Goal: Information Seeking & Learning: Check status

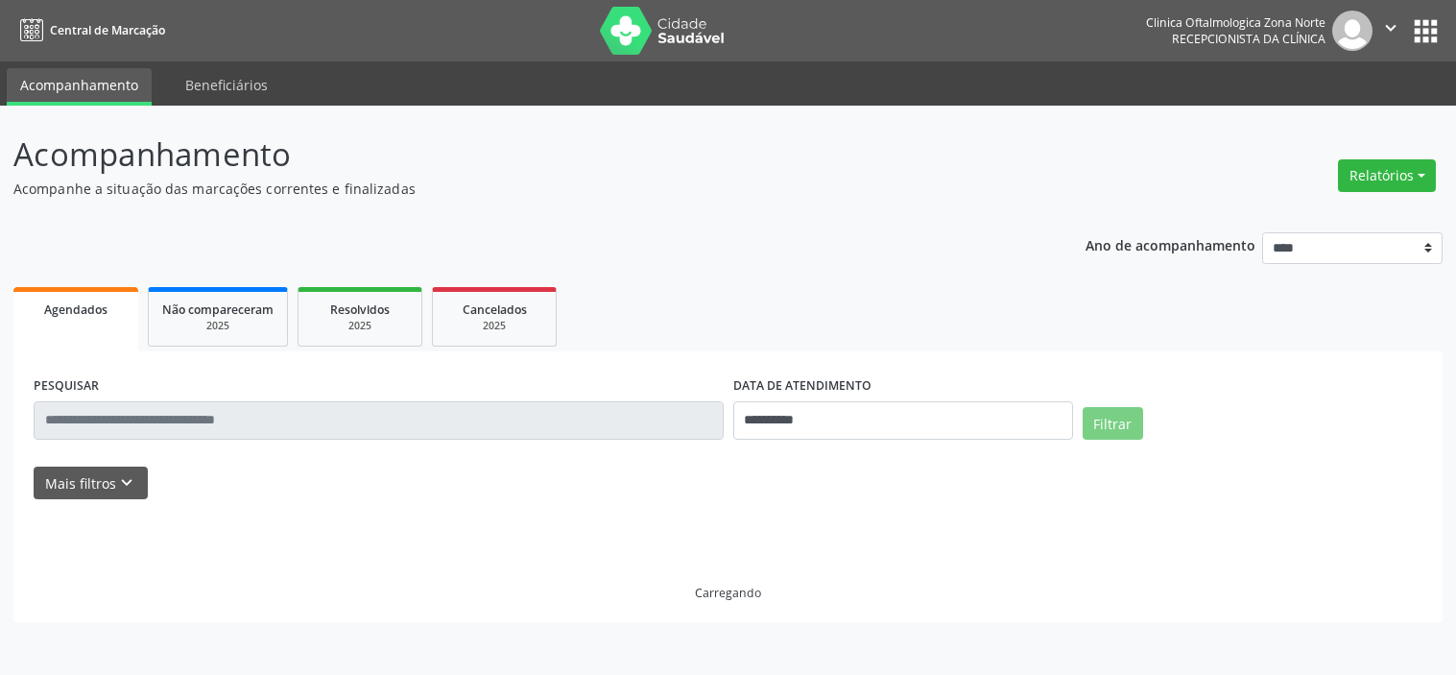
select select "*"
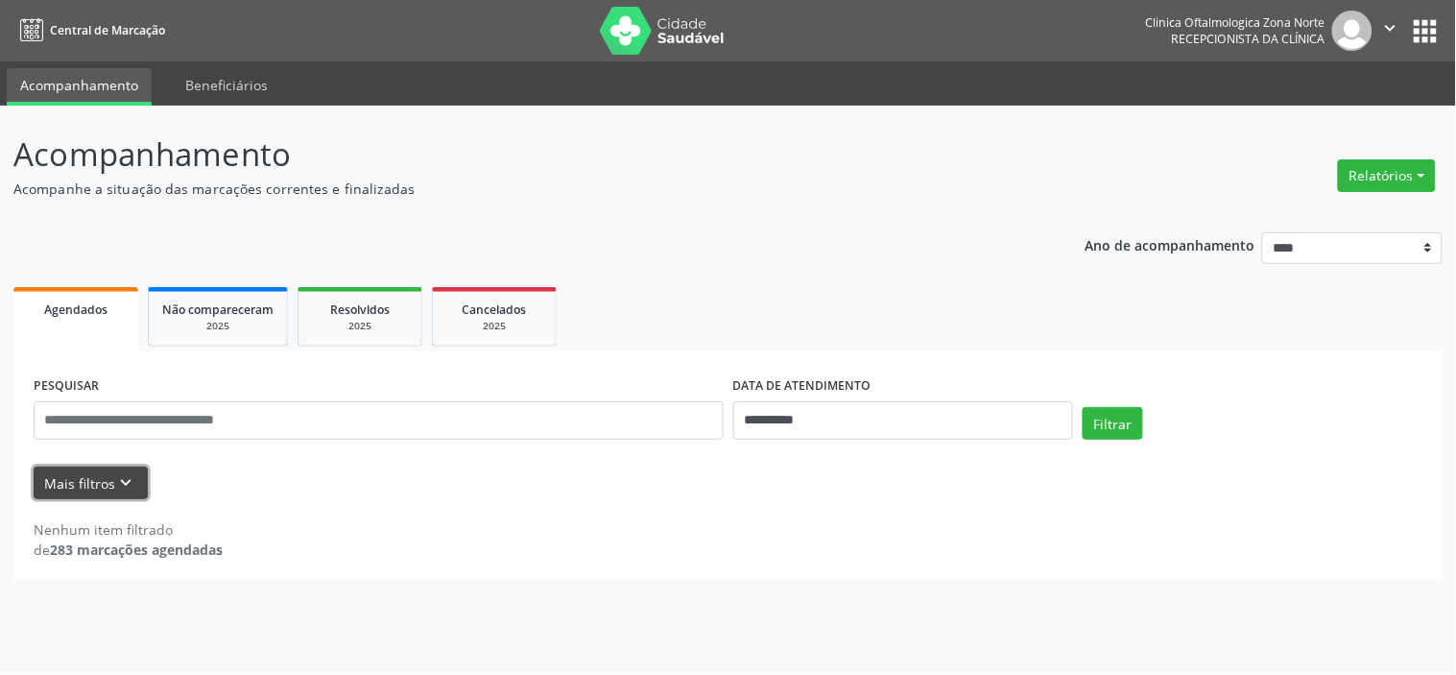
click at [104, 489] on button "Mais filtros keyboard_arrow_down" at bounding box center [91, 483] width 114 height 34
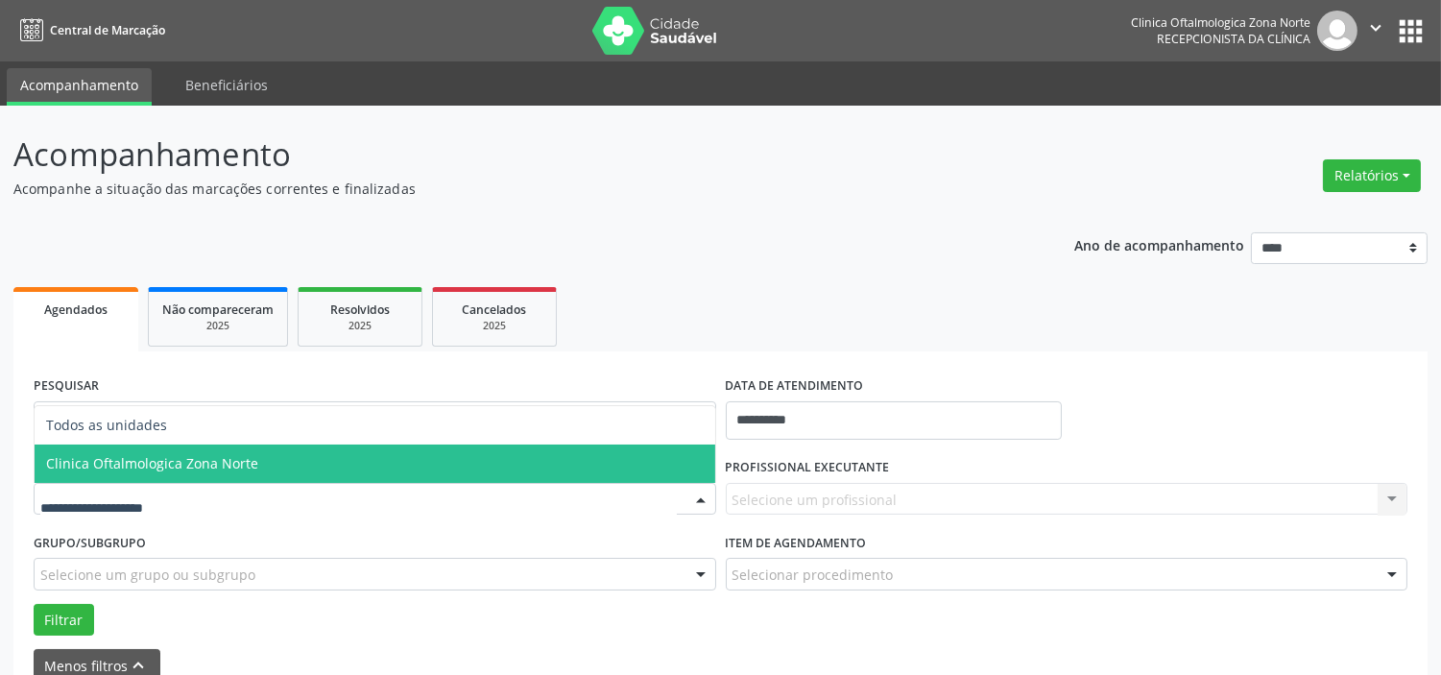
click at [180, 472] on span "Clinica Oftalmologica Zona Norte" at bounding box center [375, 463] width 680 height 38
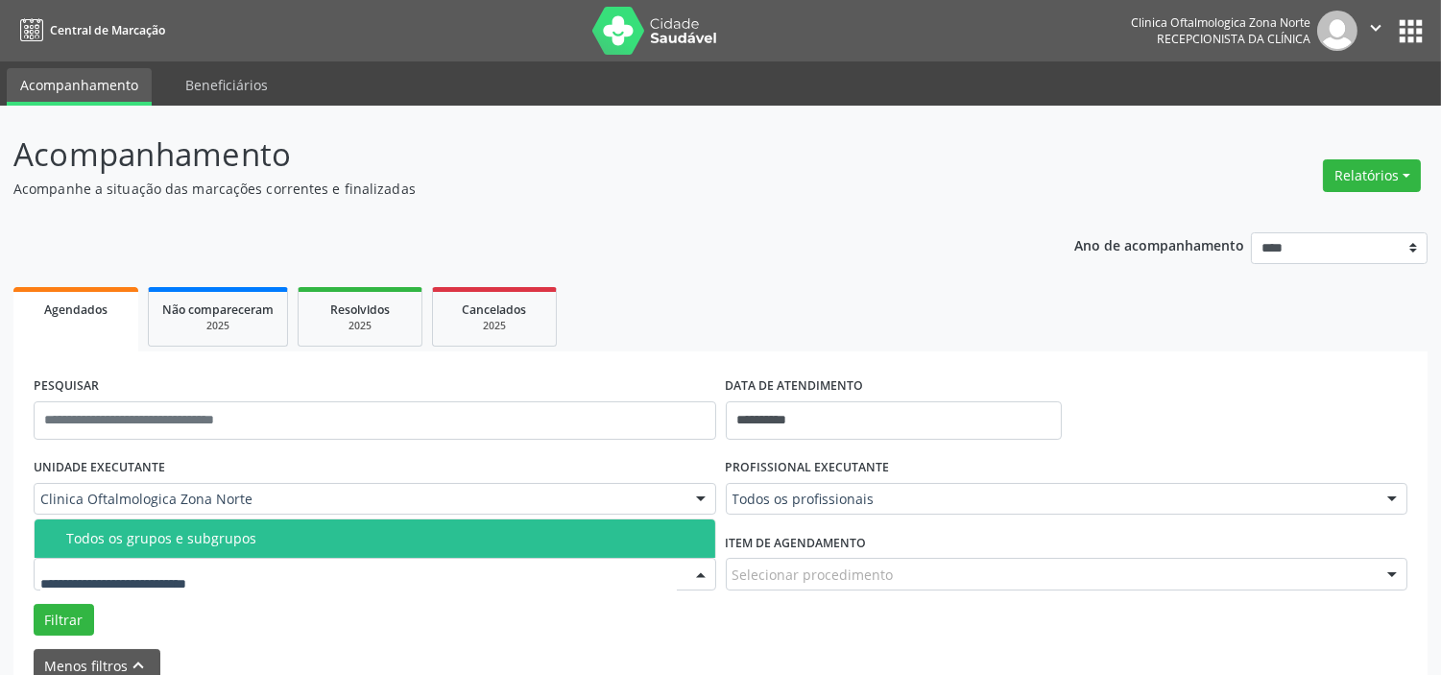
click at [179, 538] on div "Todos os grupos e subgrupos" at bounding box center [384, 538] width 637 height 15
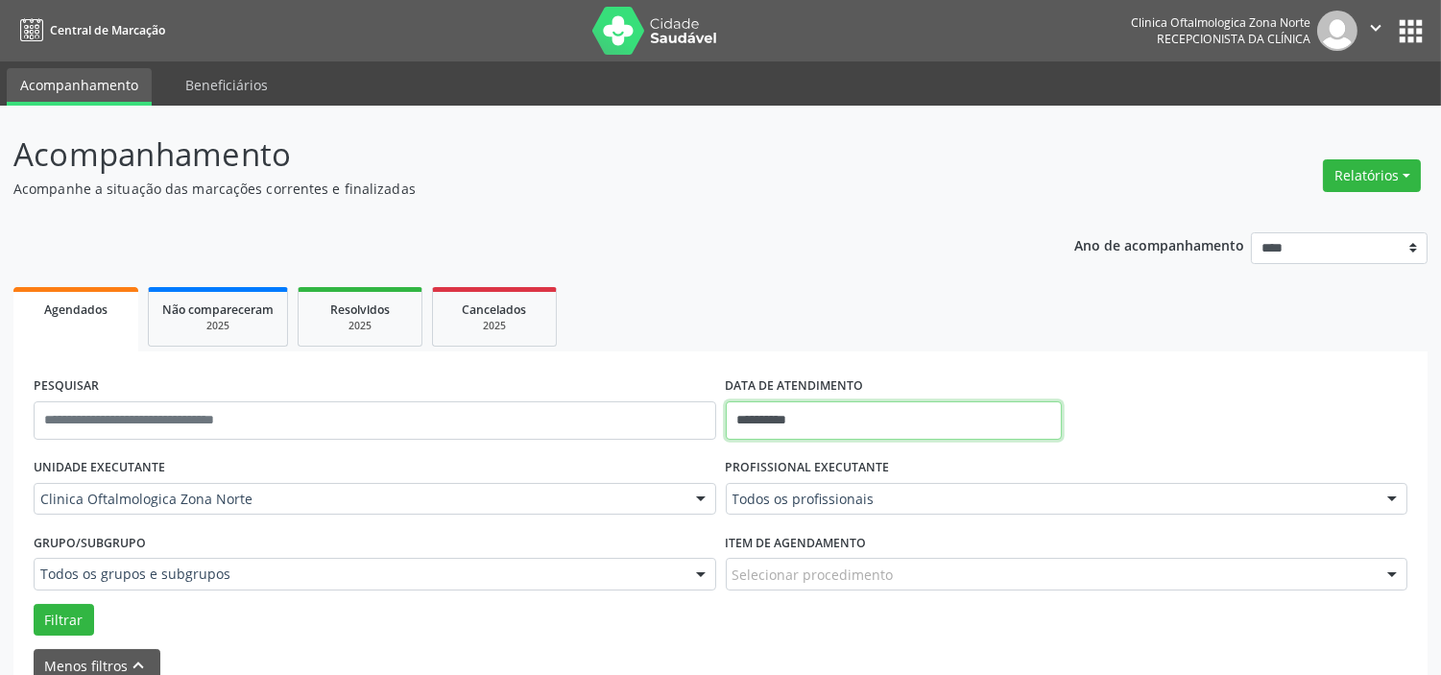
click at [830, 415] on input "**********" at bounding box center [894, 420] width 336 height 38
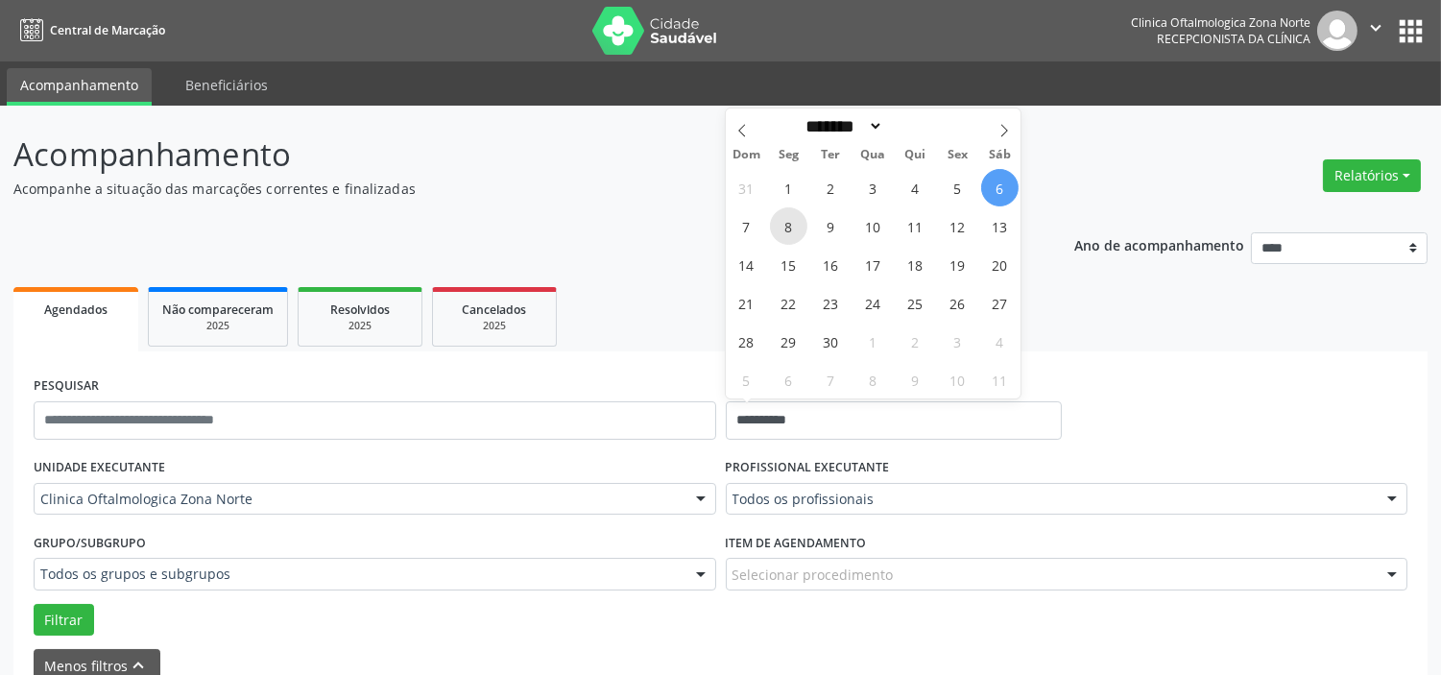
click at [788, 230] on span "8" at bounding box center [788, 225] width 37 height 37
type input "**********"
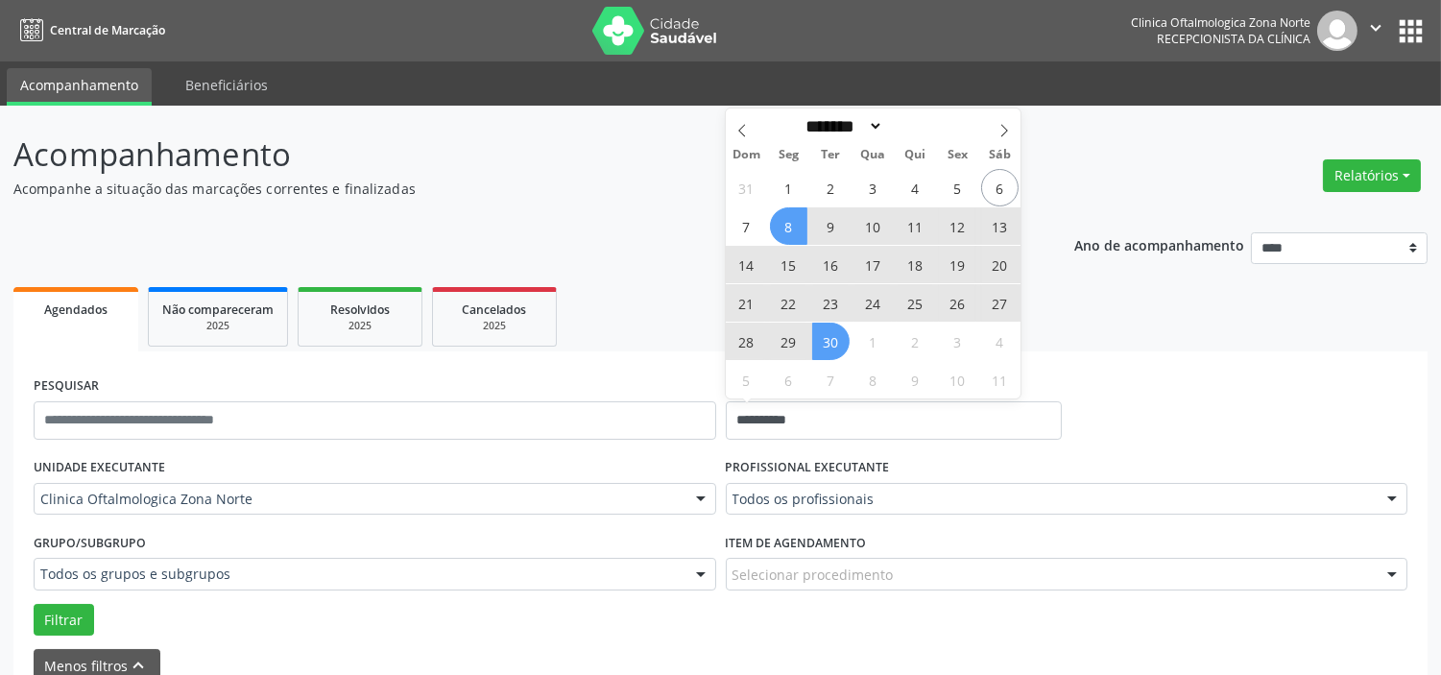
click at [833, 338] on span "30" at bounding box center [830, 340] width 37 height 37
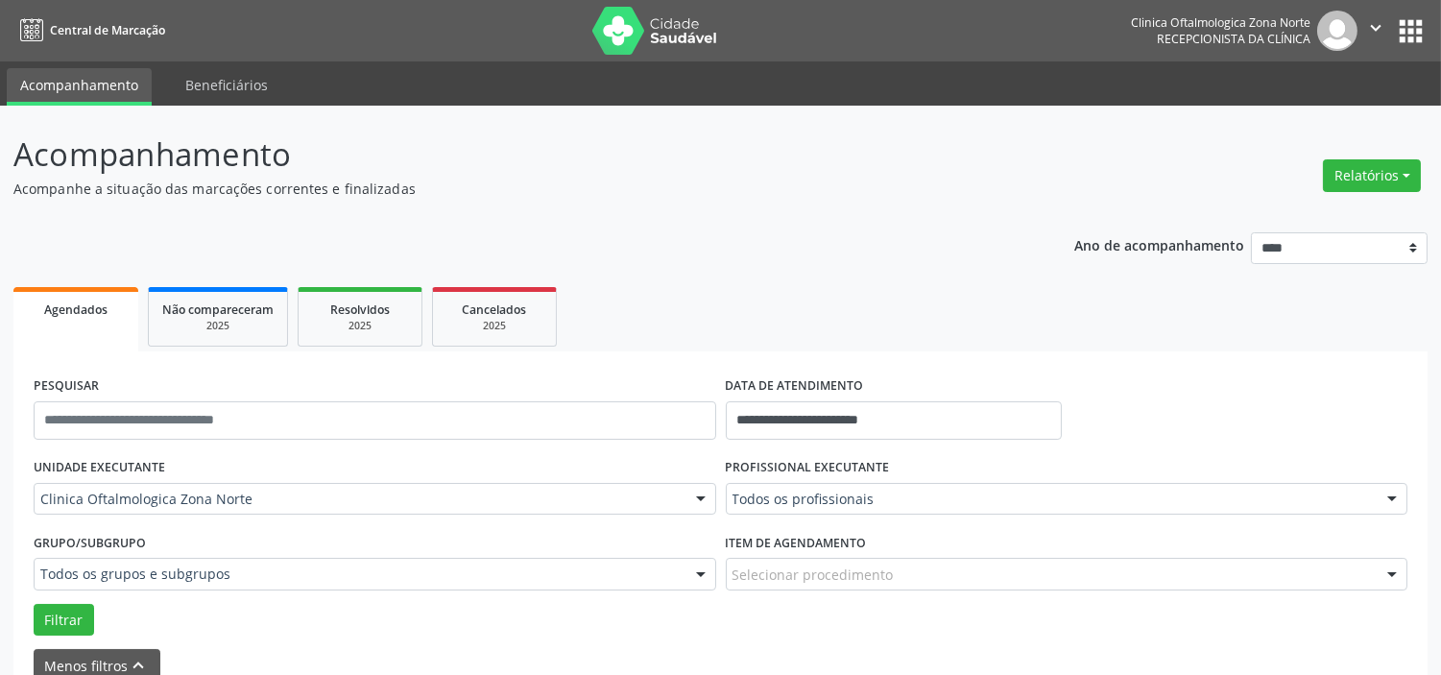
click at [826, 486] on div "Todos os profissionais" at bounding box center [1067, 499] width 682 height 33
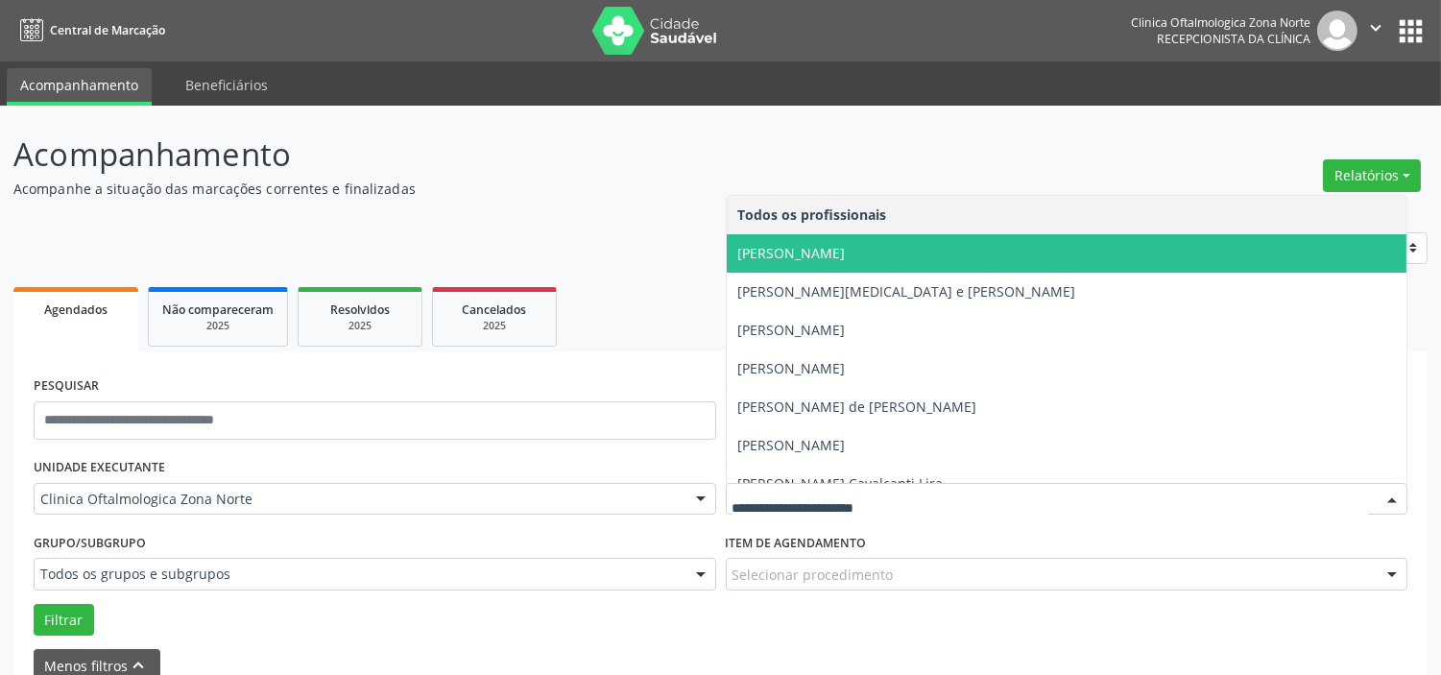
click at [826, 261] on span "[PERSON_NAME]" at bounding box center [1067, 253] width 680 height 38
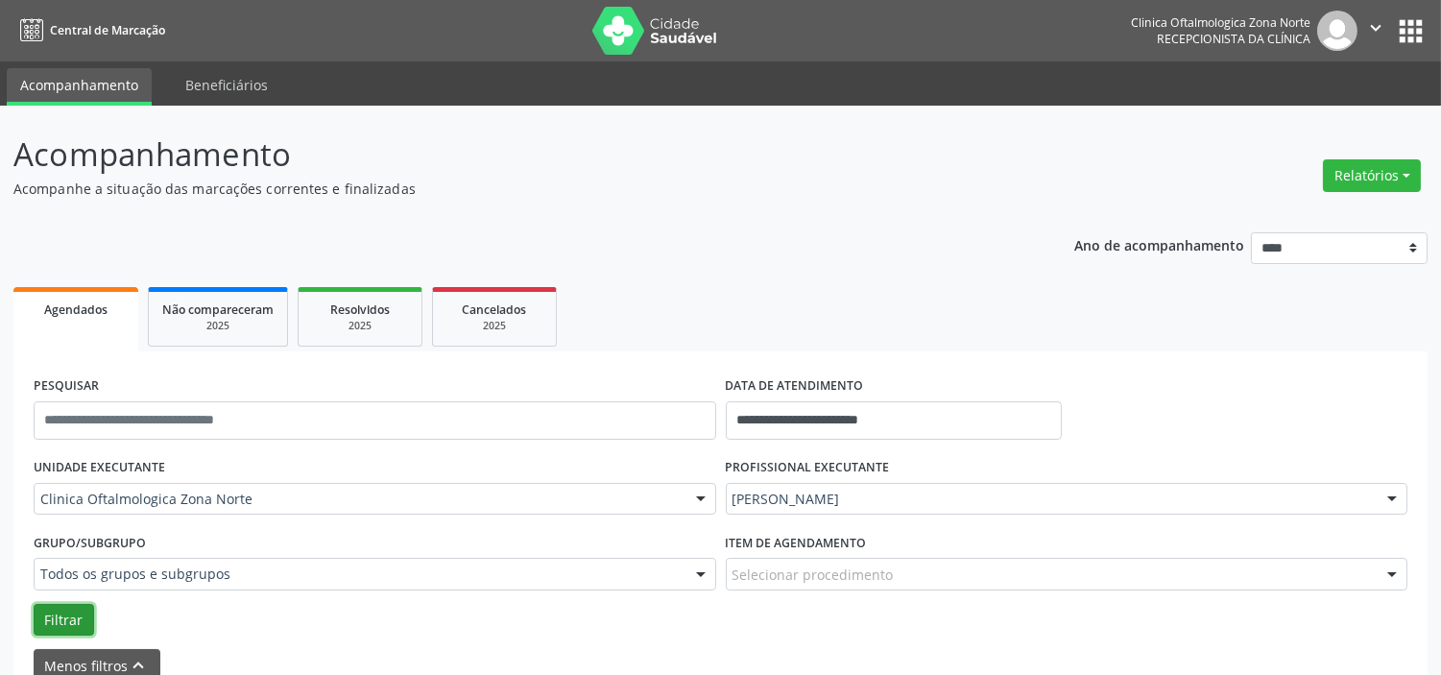
click at [71, 609] on button "Filtrar" at bounding box center [64, 620] width 60 height 33
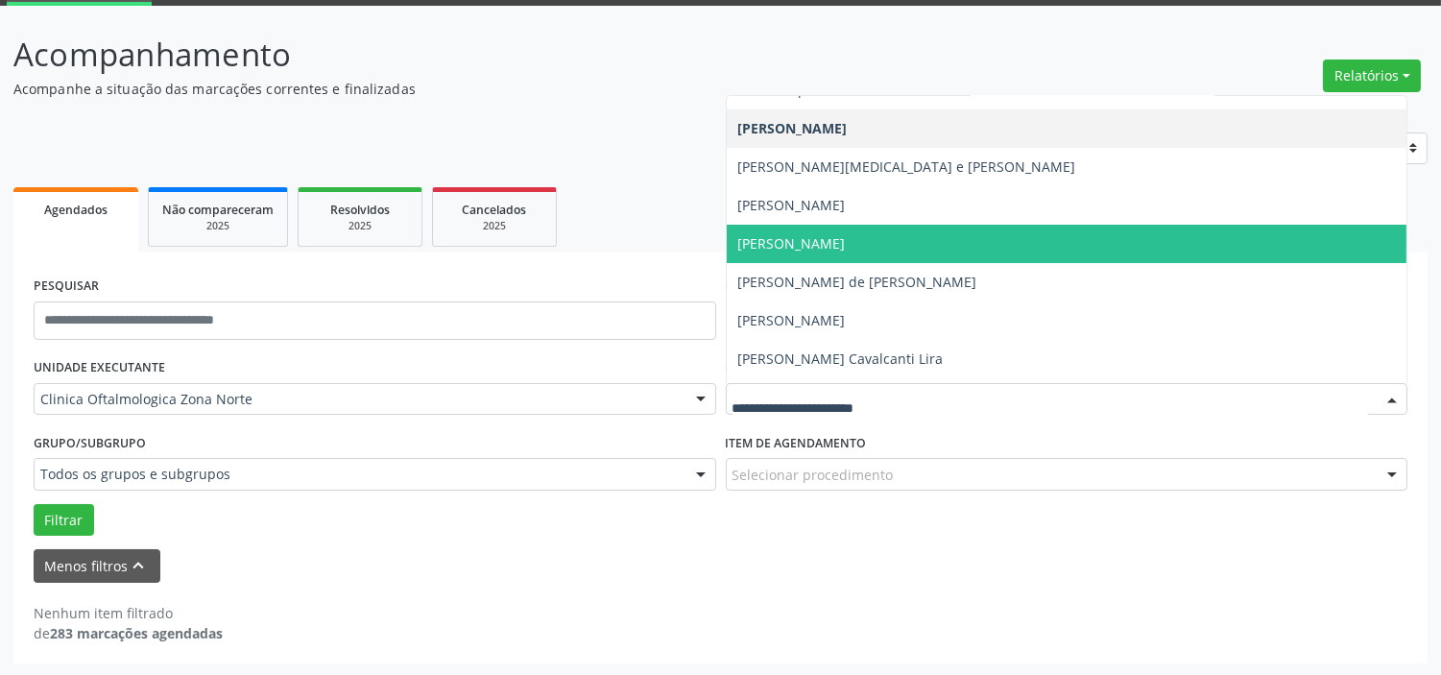
scroll to position [97, 0]
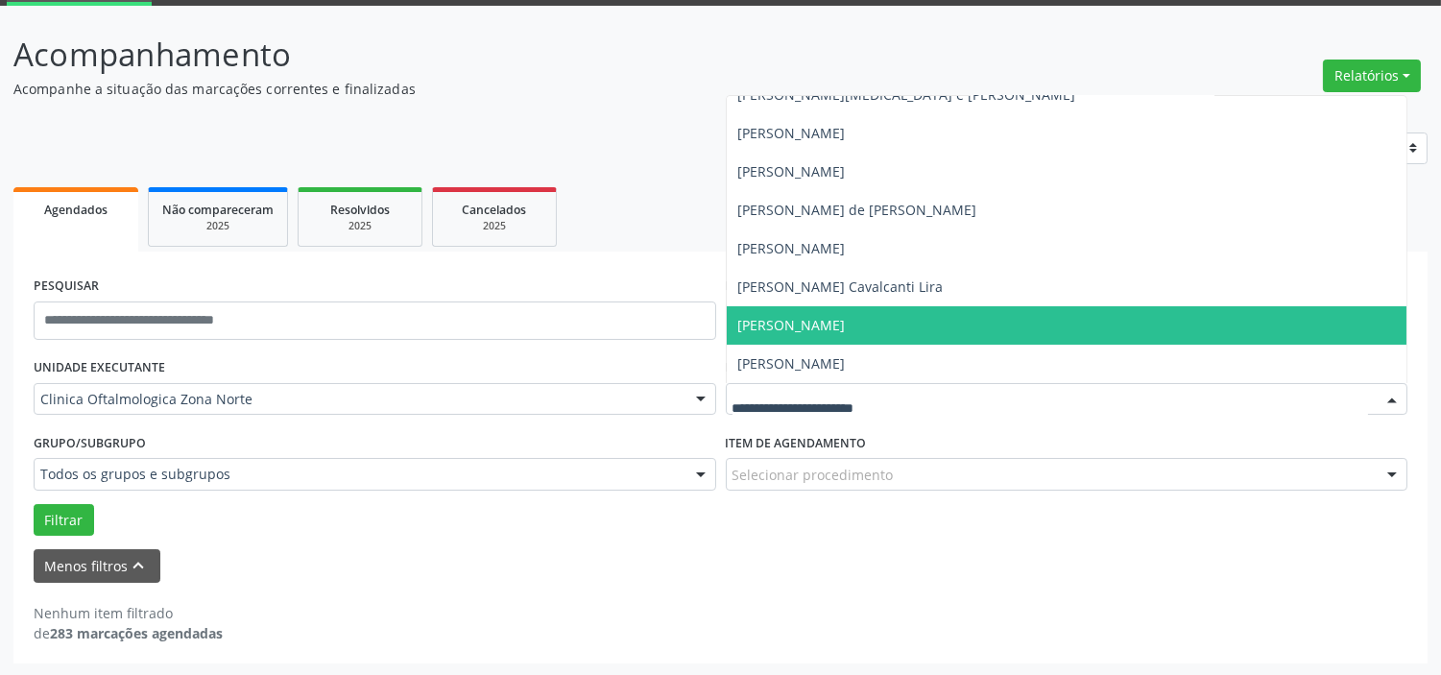
click at [832, 331] on span "[PERSON_NAME]" at bounding box center [791, 325] width 107 height 18
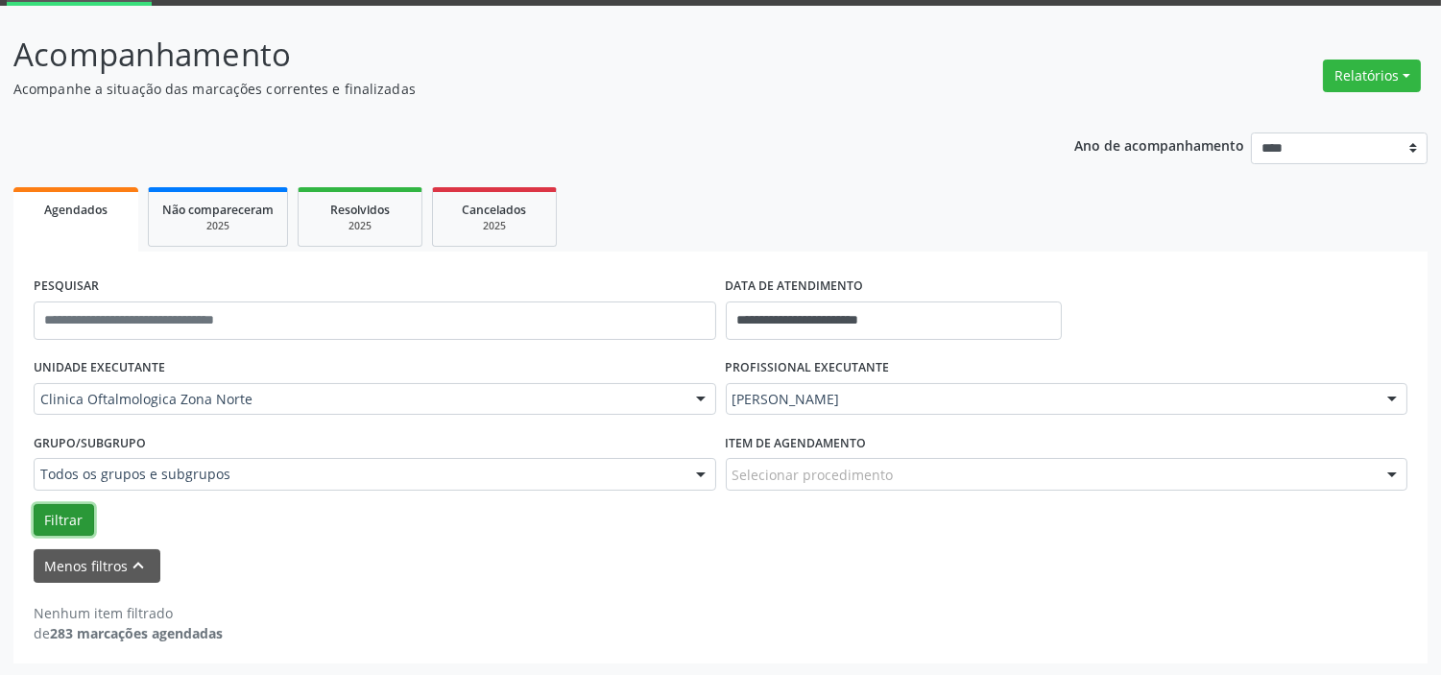
click at [56, 519] on button "Filtrar" at bounding box center [64, 520] width 60 height 33
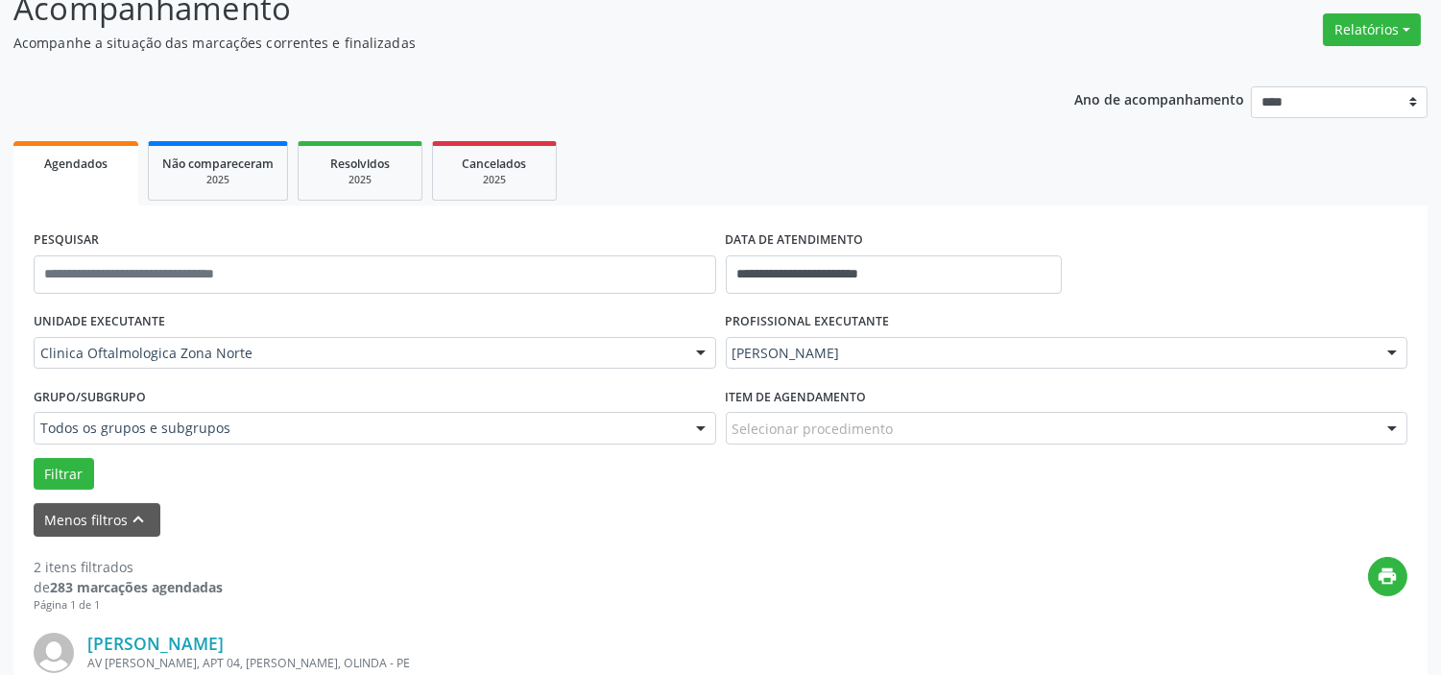
scroll to position [0, 0]
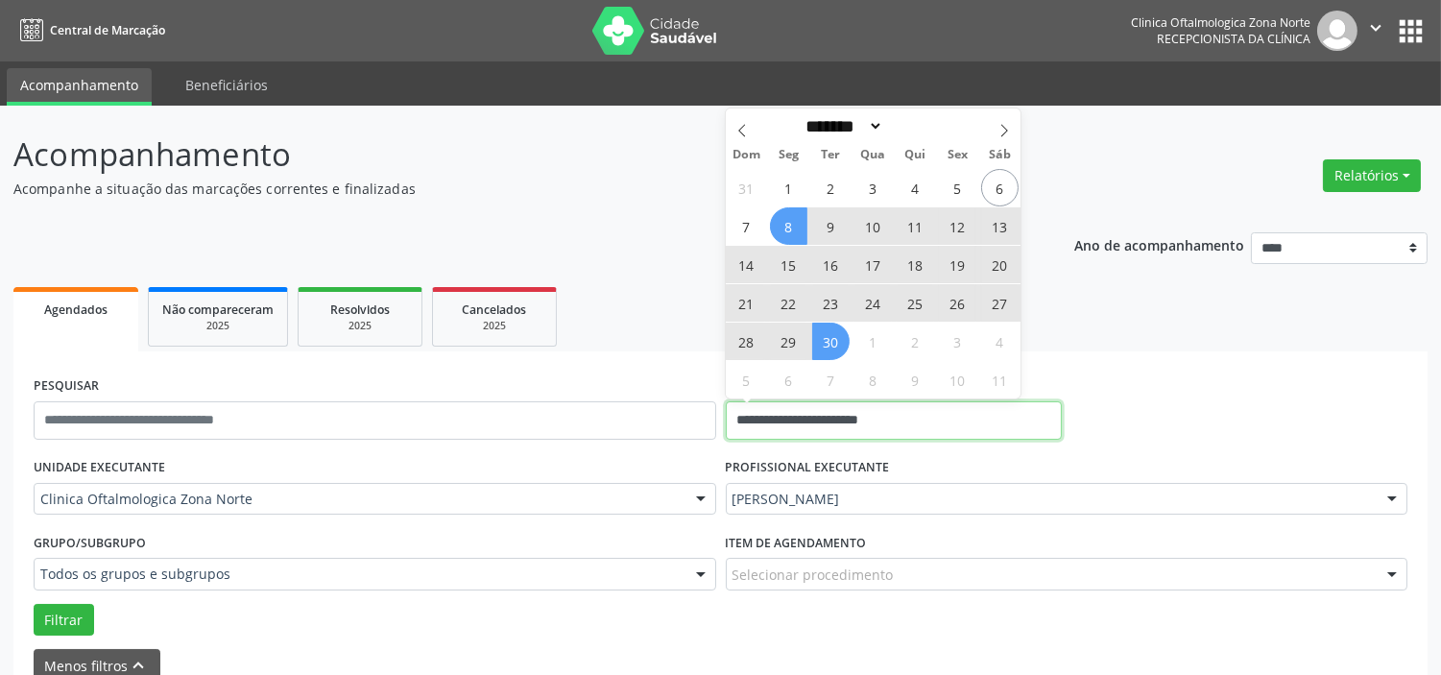
click at [895, 420] on input "**********" at bounding box center [894, 420] width 336 height 38
click at [1004, 128] on span at bounding box center [1004, 124] width 33 height 33
select select "*"
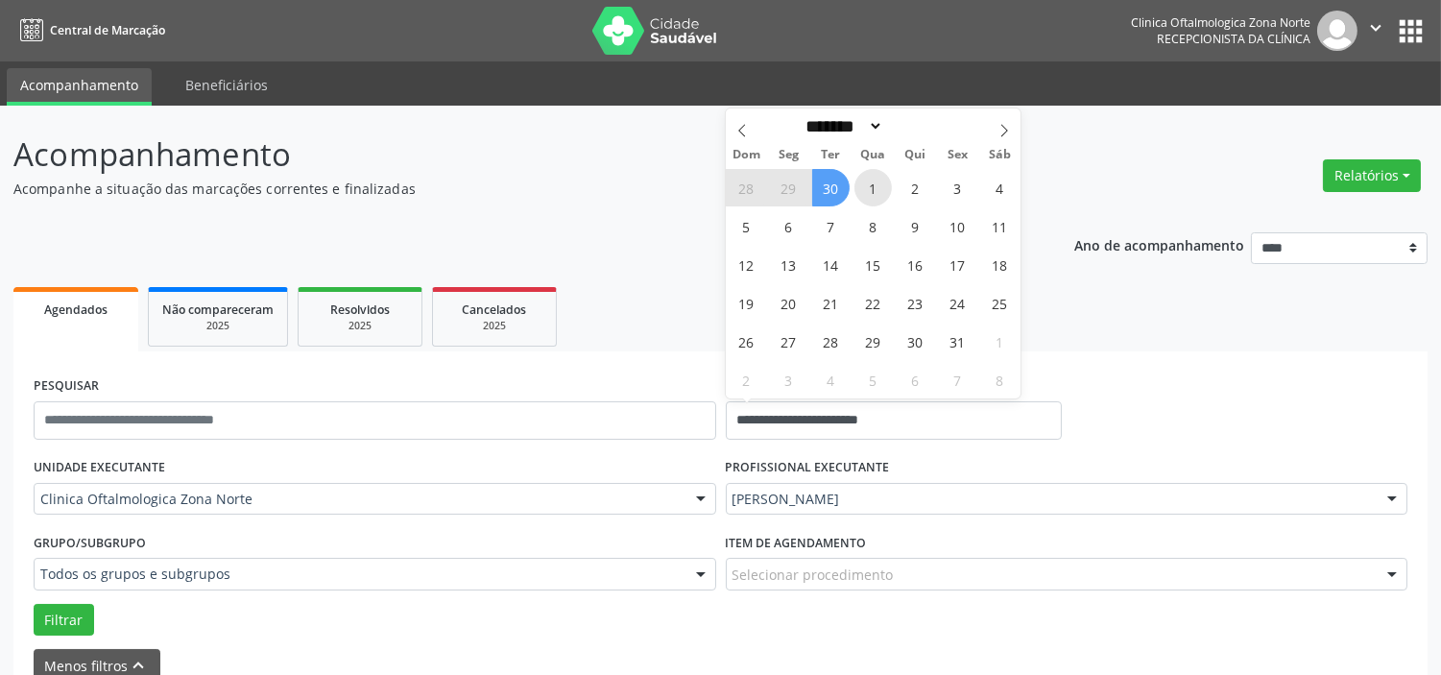
click at [870, 179] on span "1" at bounding box center [872, 187] width 37 height 37
type input "**********"
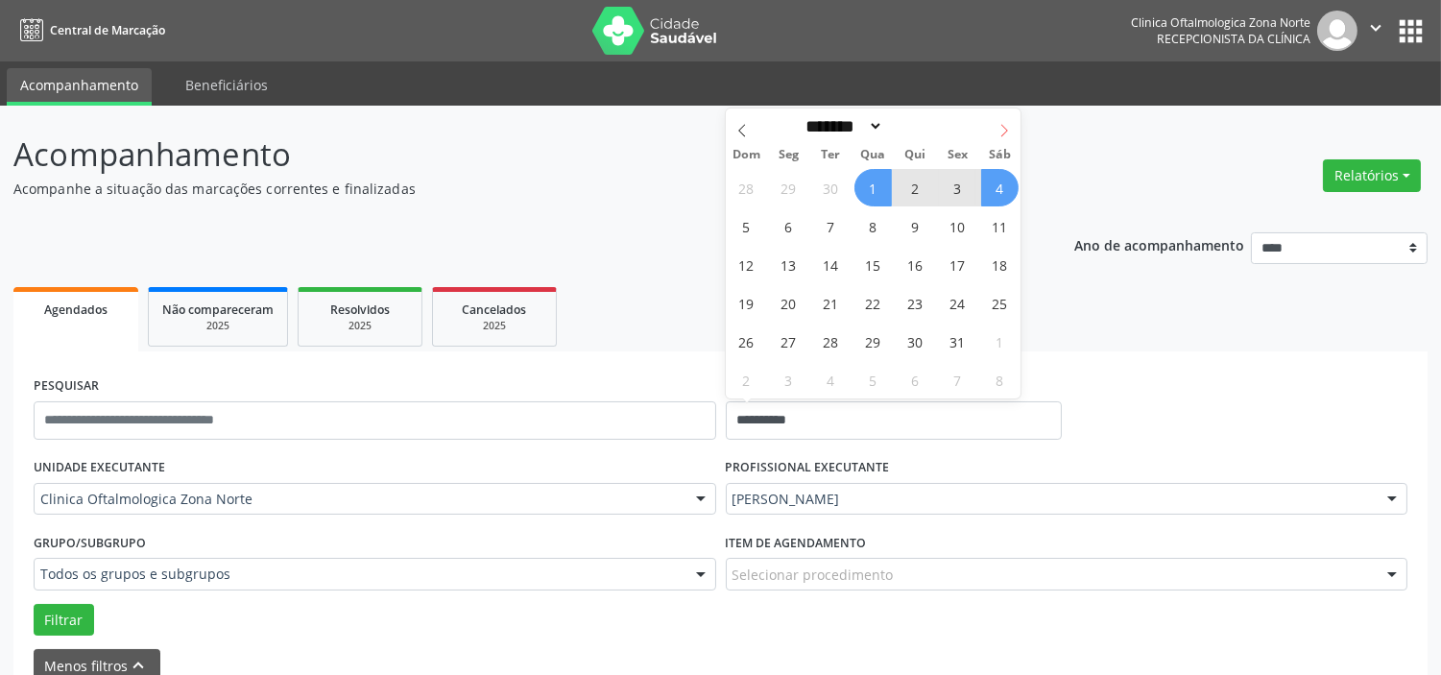
click at [1000, 129] on icon at bounding box center [1003, 130] width 13 height 13
select select "**"
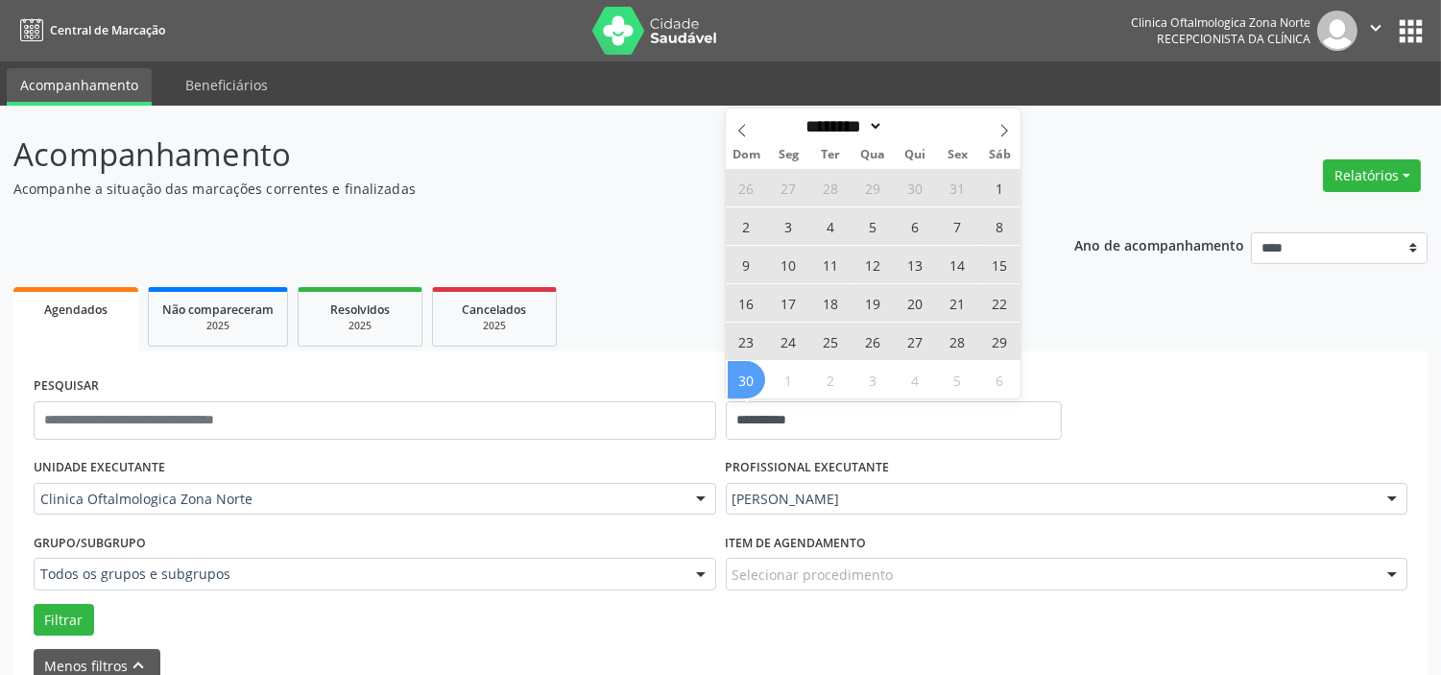
click at [747, 377] on span "30" at bounding box center [746, 379] width 37 height 37
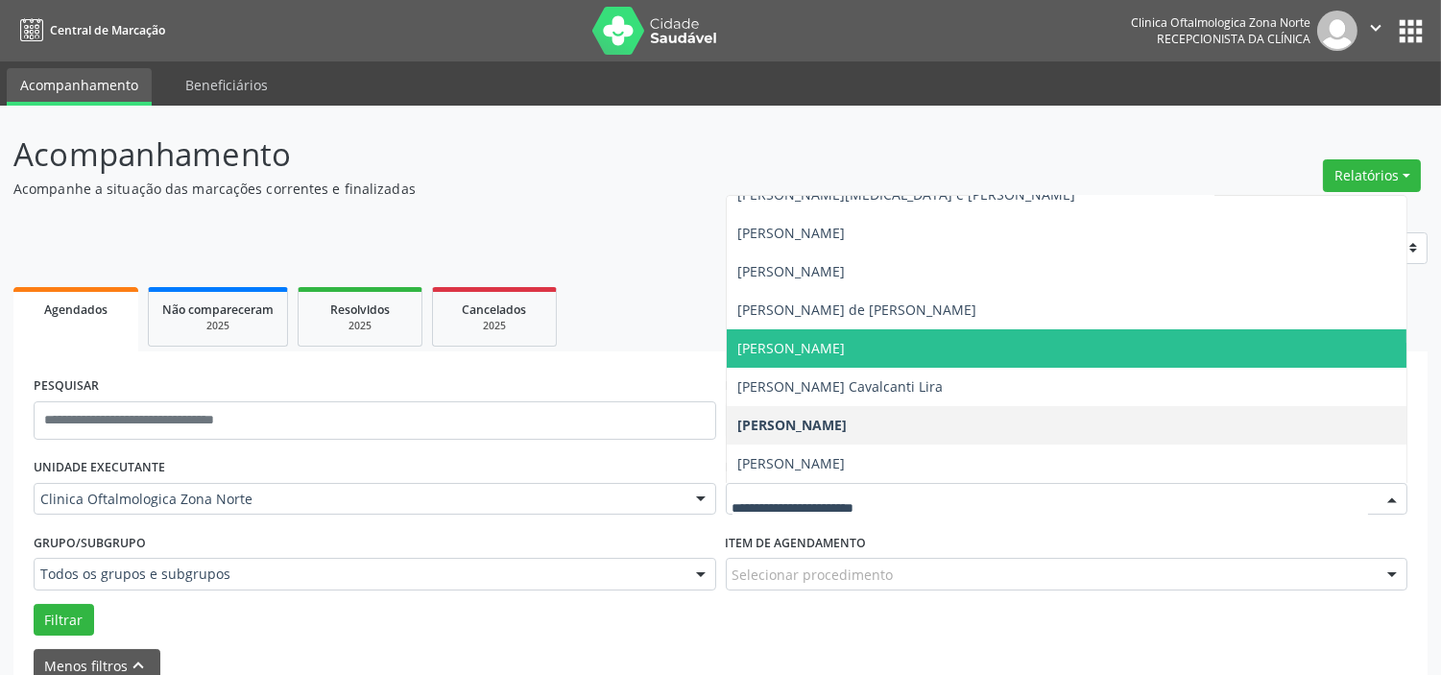
click at [794, 351] on span "[PERSON_NAME]" at bounding box center [791, 348] width 107 height 18
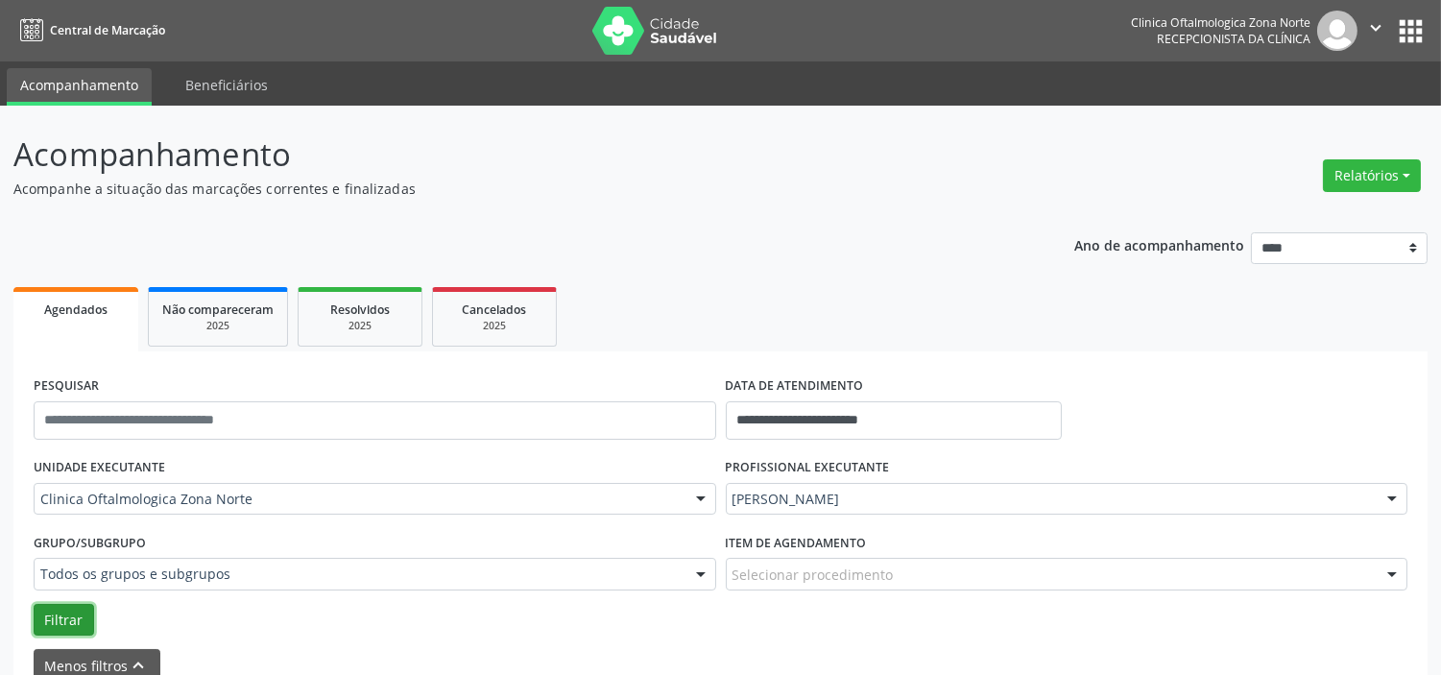
click at [77, 628] on button "Filtrar" at bounding box center [64, 620] width 60 height 33
click at [1371, 36] on icon "" at bounding box center [1375, 27] width 21 height 21
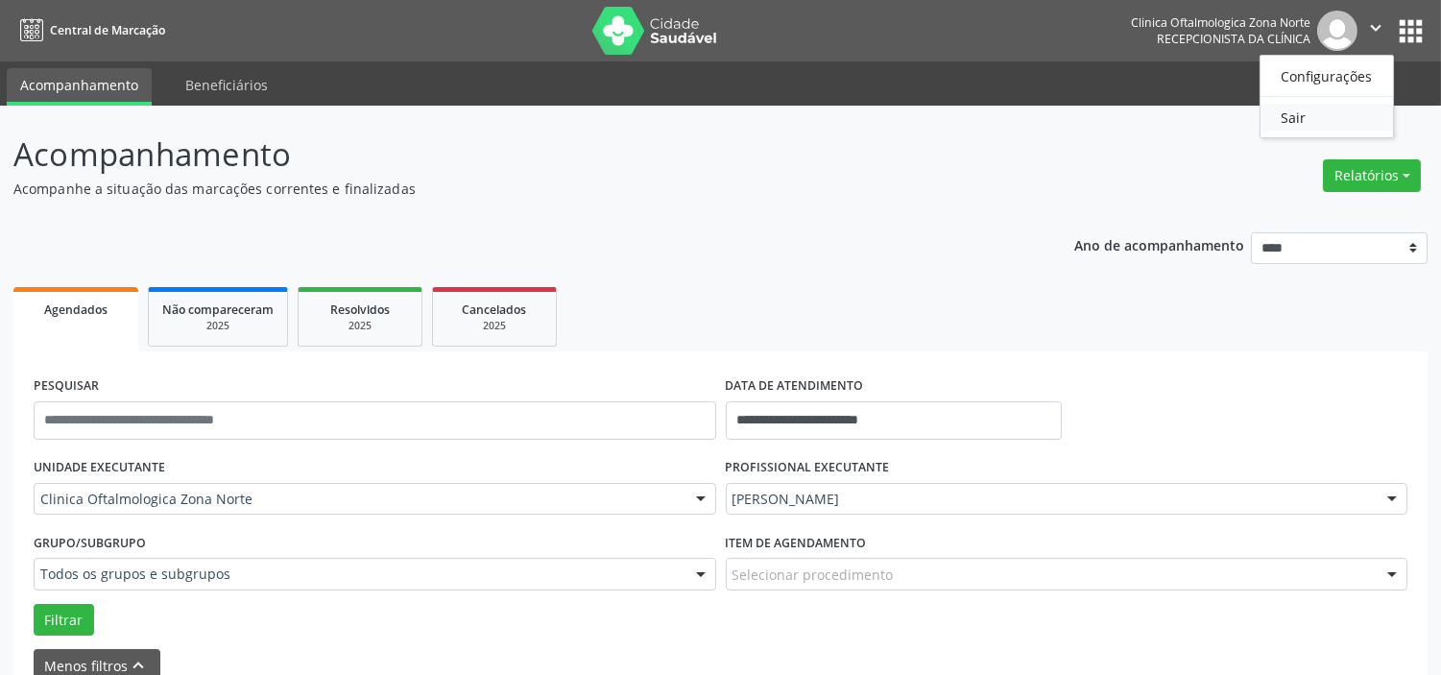
click at [1293, 117] on link "Sair" at bounding box center [1326, 117] width 132 height 27
